Goal: Information Seeking & Learning: Check status

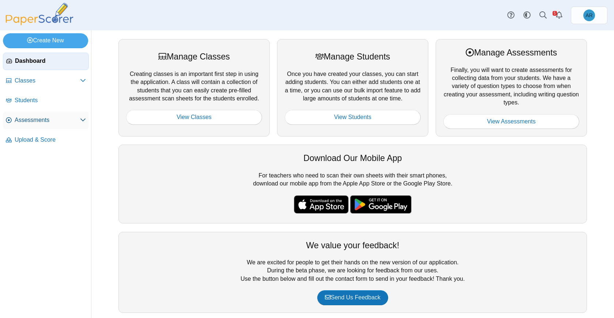
click at [44, 119] on span "Assessments" at bounding box center [47, 120] width 65 height 8
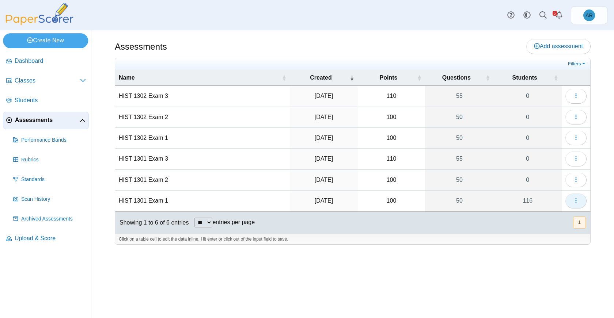
click at [581, 202] on button "button" at bounding box center [575, 201] width 21 height 15
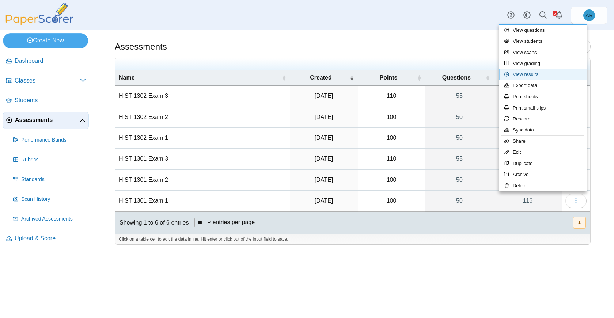
click at [531, 77] on link "View results" at bounding box center [543, 74] width 88 height 11
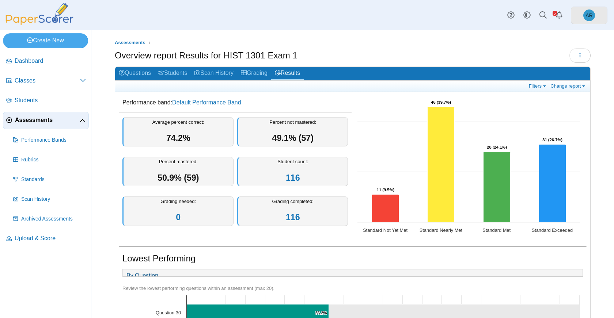
click at [588, 13] on span "AR" at bounding box center [588, 15] width 7 height 5
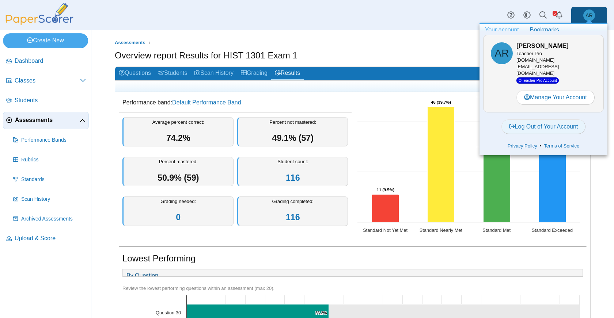
click at [546, 119] on link "Log Out of Your Account" at bounding box center [543, 126] width 84 height 15
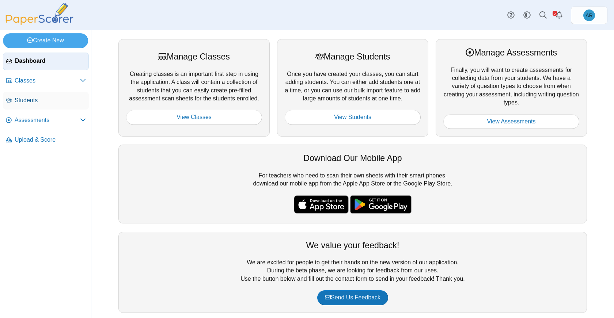
click at [38, 102] on span "Students" at bounding box center [50, 100] width 71 height 8
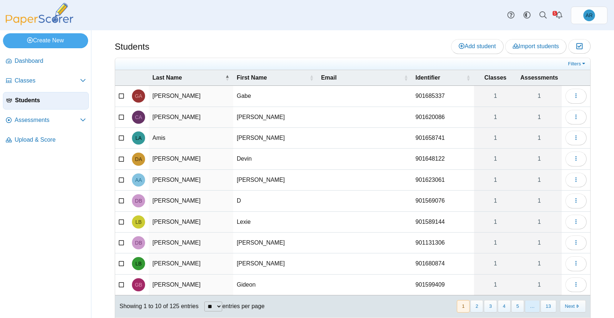
click at [531, 308] on span "…" at bounding box center [532, 306] width 15 height 12
click at [540, 308] on button "13" at bounding box center [547, 306] width 15 height 12
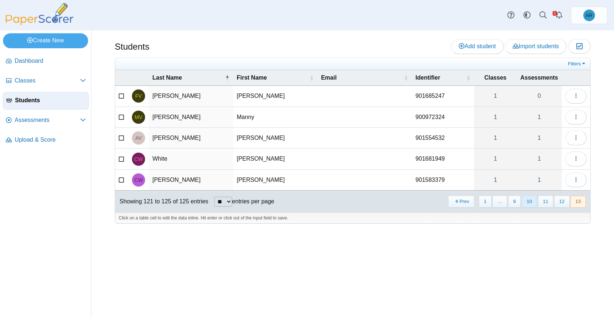
click at [532, 204] on button "10" at bounding box center [528, 202] width 15 height 12
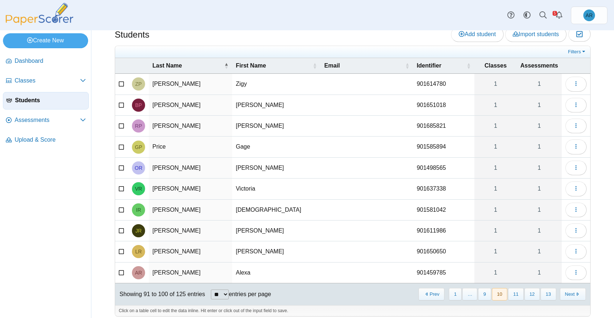
scroll to position [18, 0]
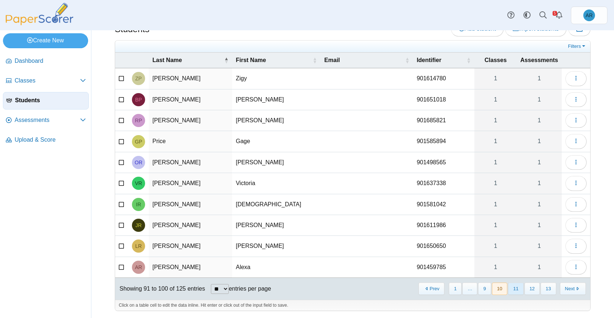
click at [511, 287] on button "11" at bounding box center [515, 289] width 15 height 12
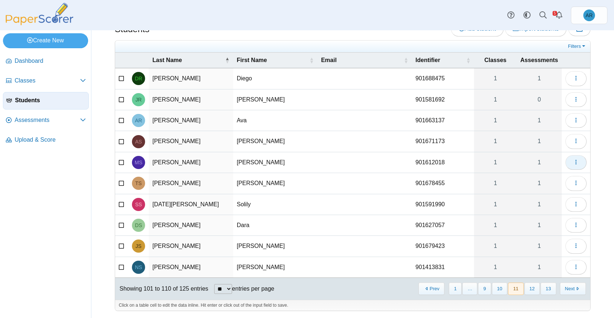
click at [565, 160] on button "button" at bounding box center [575, 162] width 21 height 15
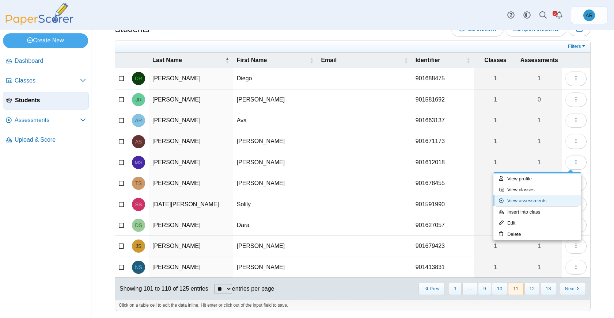
click at [532, 198] on link "View assessments" at bounding box center [537, 201] width 88 height 11
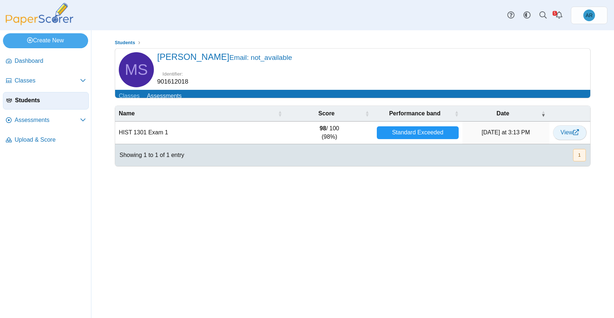
click at [565, 136] on span "View" at bounding box center [570, 132] width 18 height 6
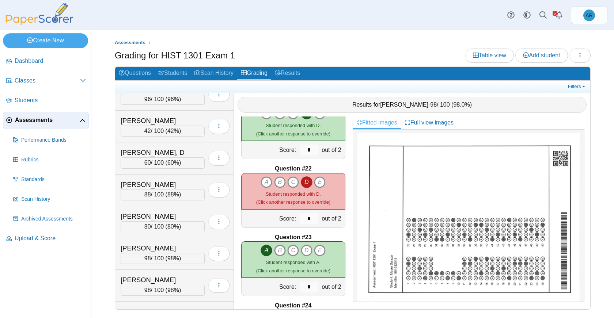
scroll to position [1389, 0]
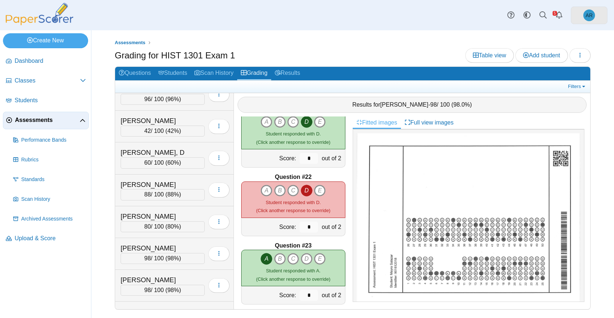
click at [591, 18] on span "AR" at bounding box center [589, 16] width 12 height 12
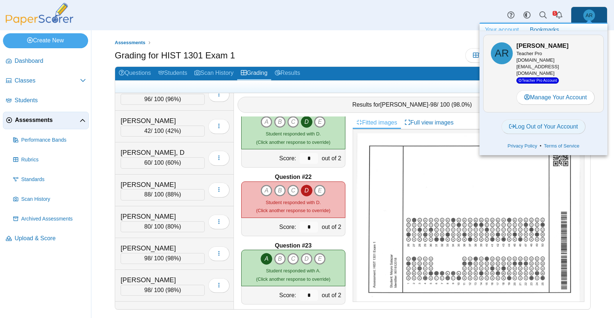
click at [555, 121] on link "Log Out of Your Account" at bounding box center [543, 126] width 84 height 15
